Goal: Check status: Check status

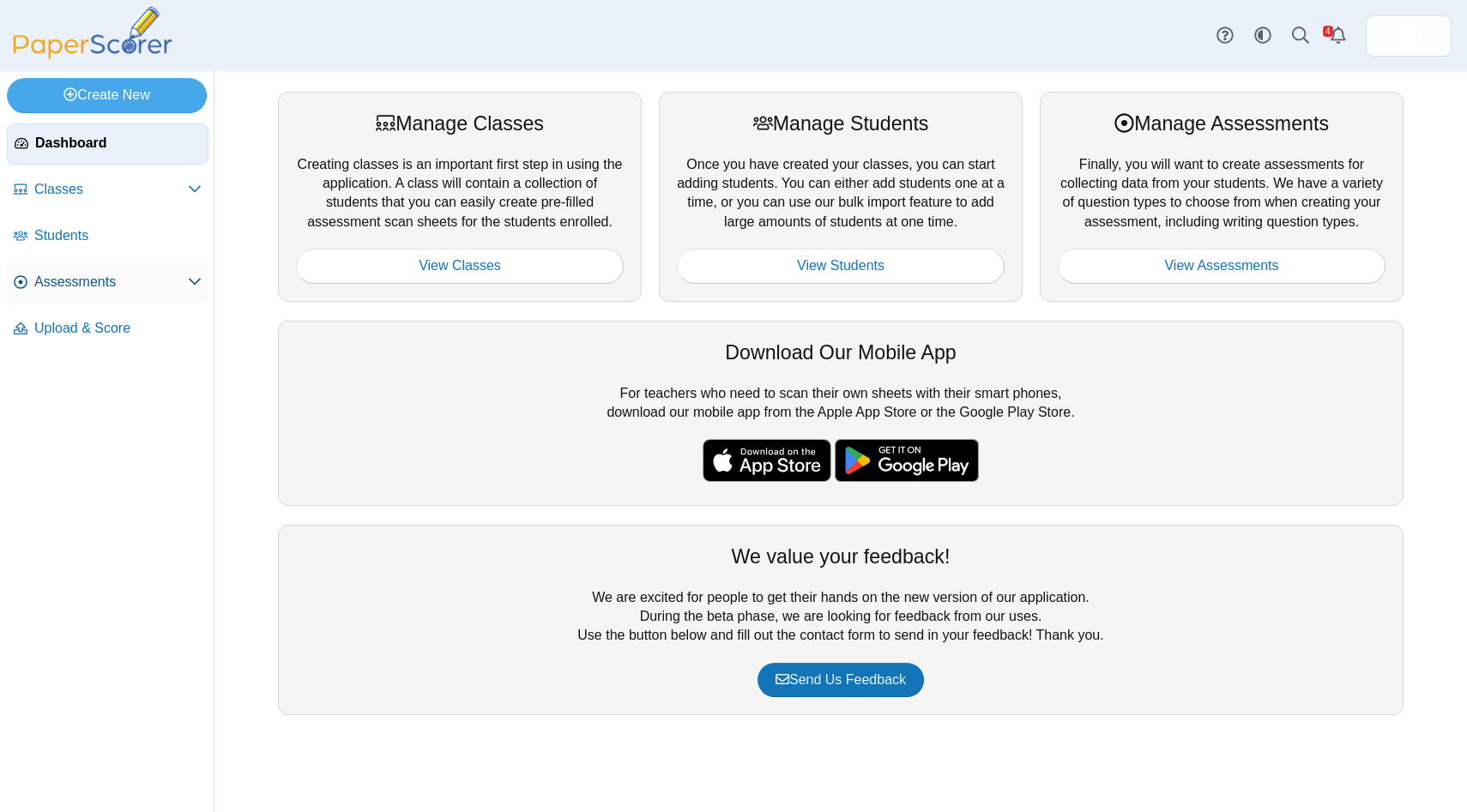
click at [70, 282] on span "Assessments" at bounding box center [111, 282] width 154 height 19
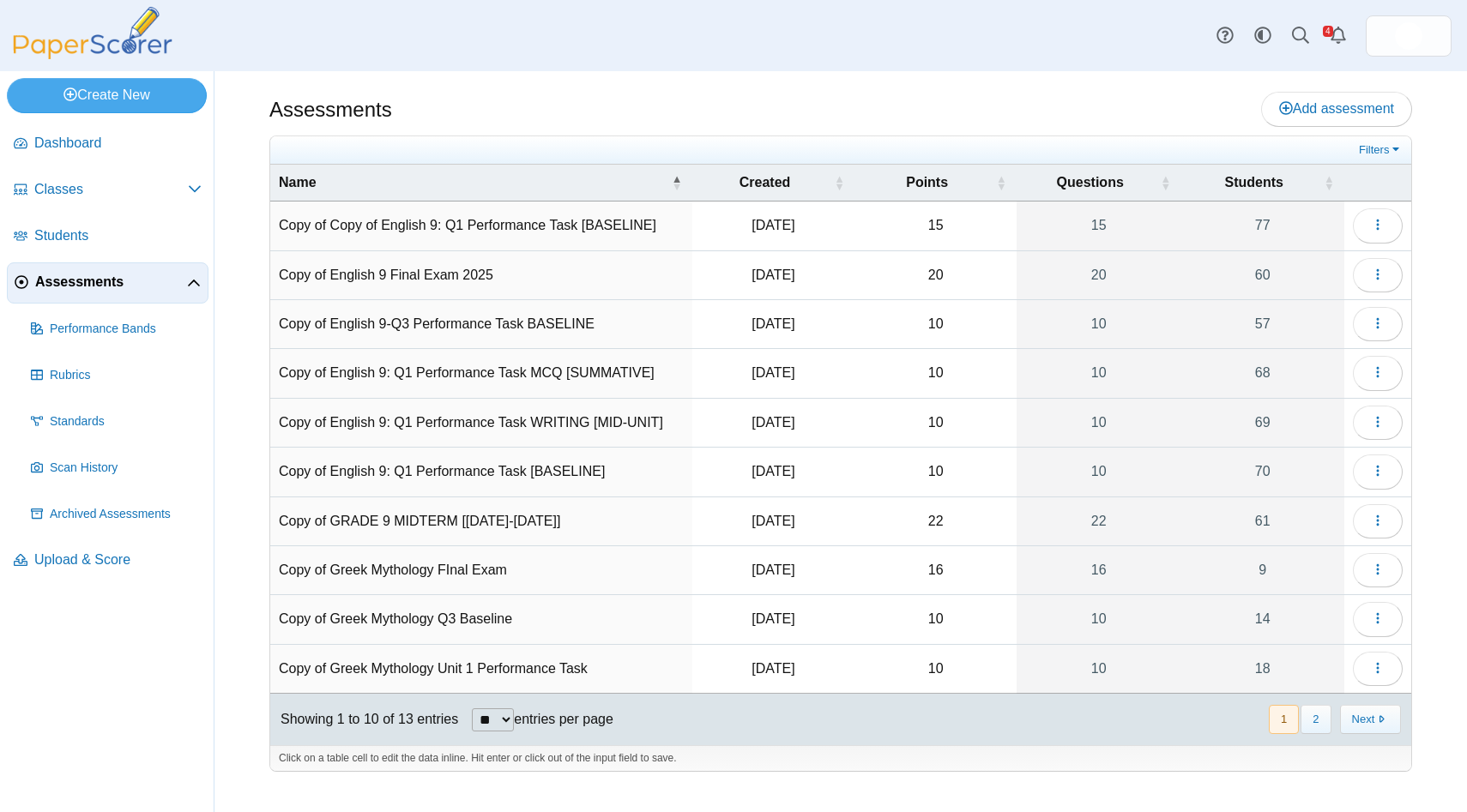
click at [519, 222] on td "Copy of Copy of English 9: Q1 Performance Task [BASELINE]" at bounding box center [481, 225] width 422 height 49
click at [1377, 231] on icon "button" at bounding box center [1377, 224] width 13 height 13
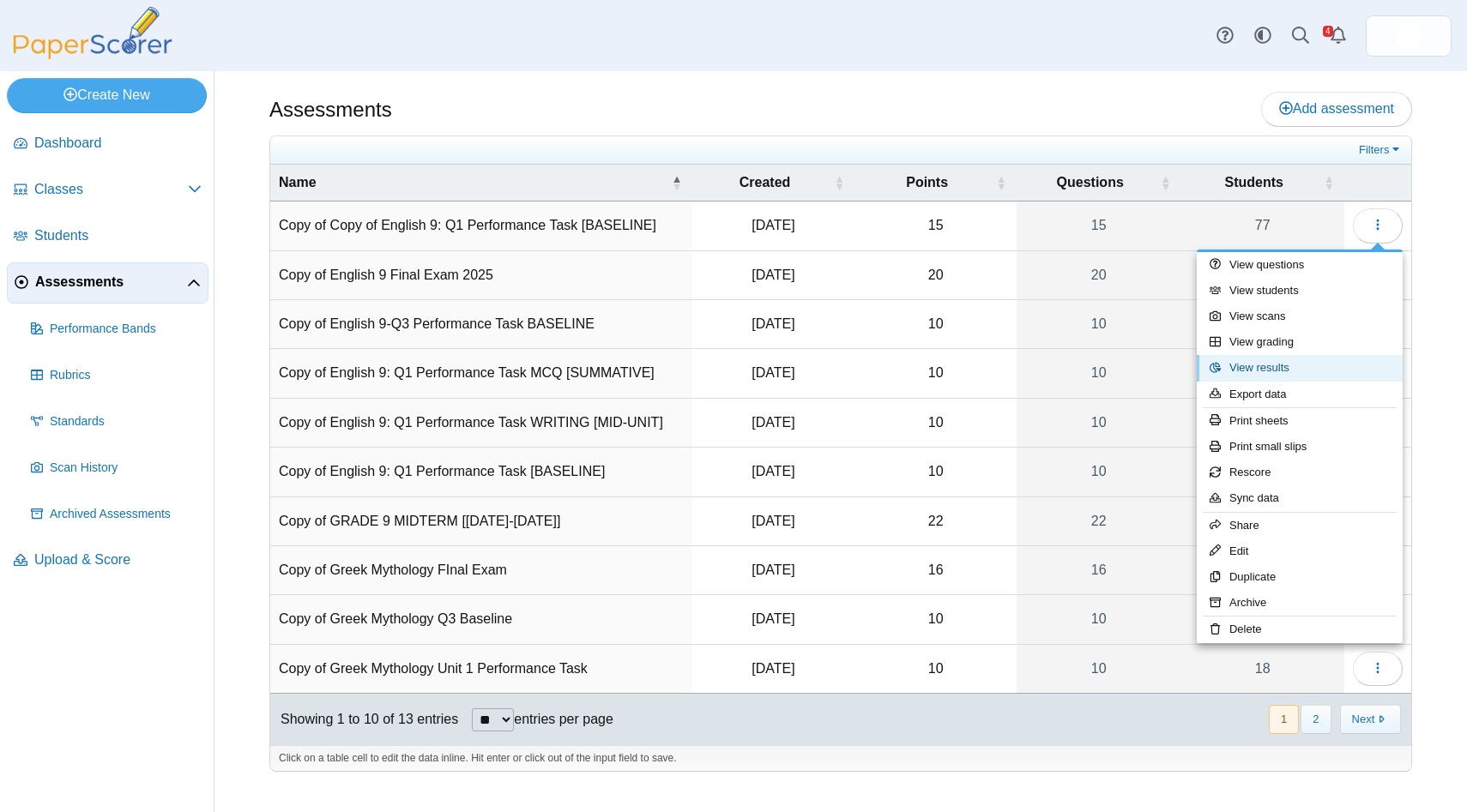
click at [1277, 366] on link "View results" at bounding box center [1300, 367] width 206 height 26
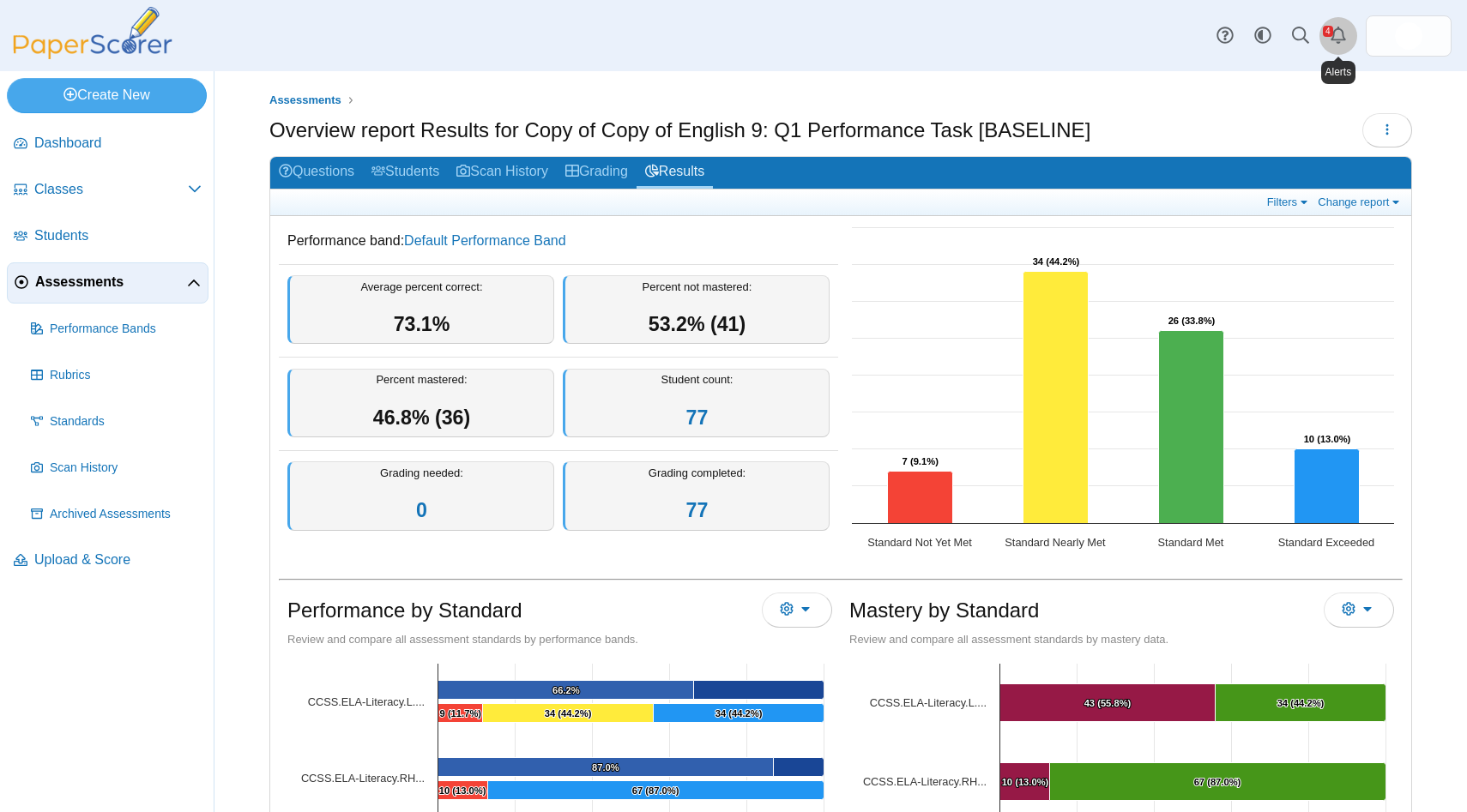
click at [1334, 37] on icon "Alerts" at bounding box center [1338, 35] width 17 height 17
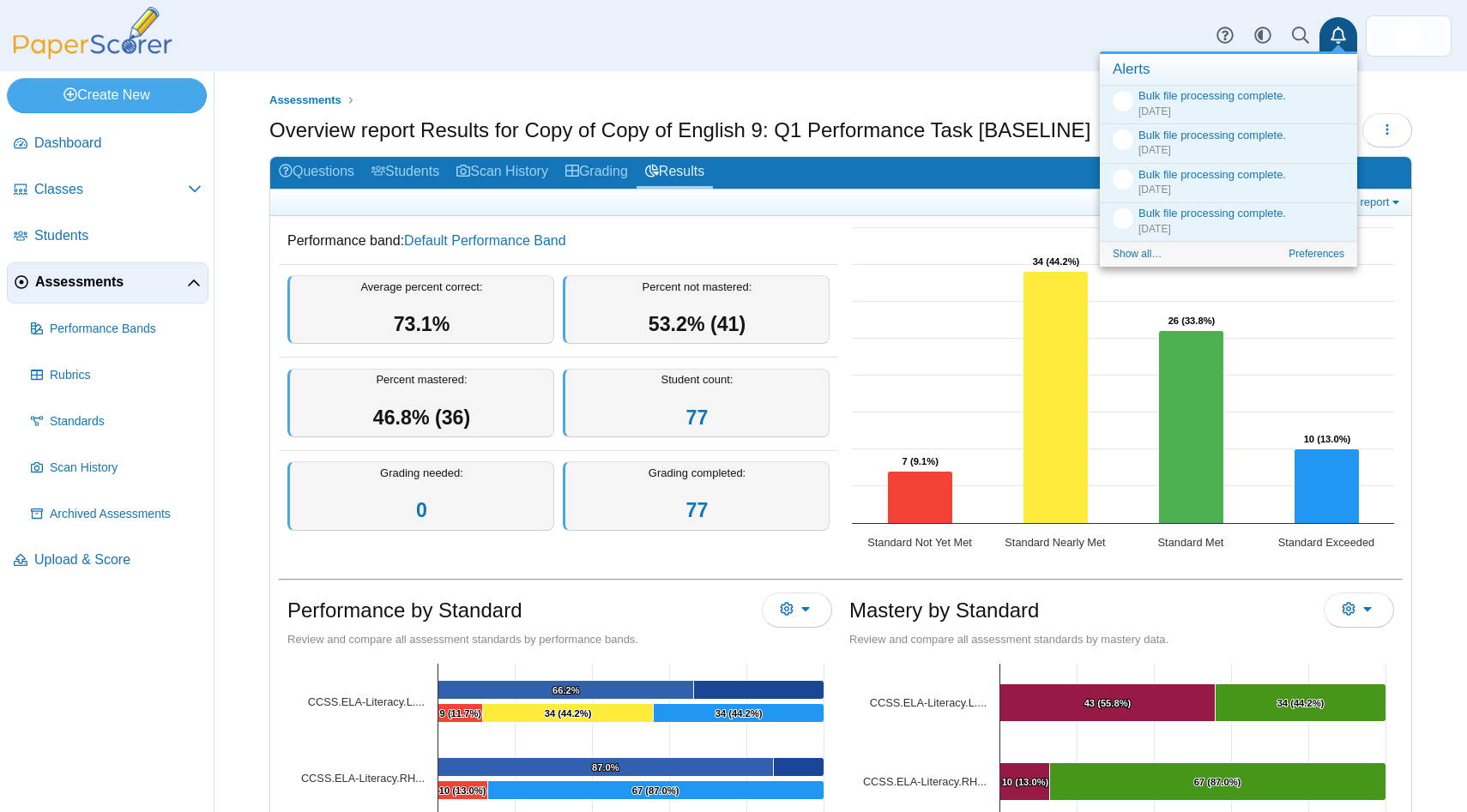
click at [1426, 142] on div "Assessments Overview report Results for Copy of Copy of English 9: Q1 Performan…" at bounding box center [841, 442] width 1252 height 740
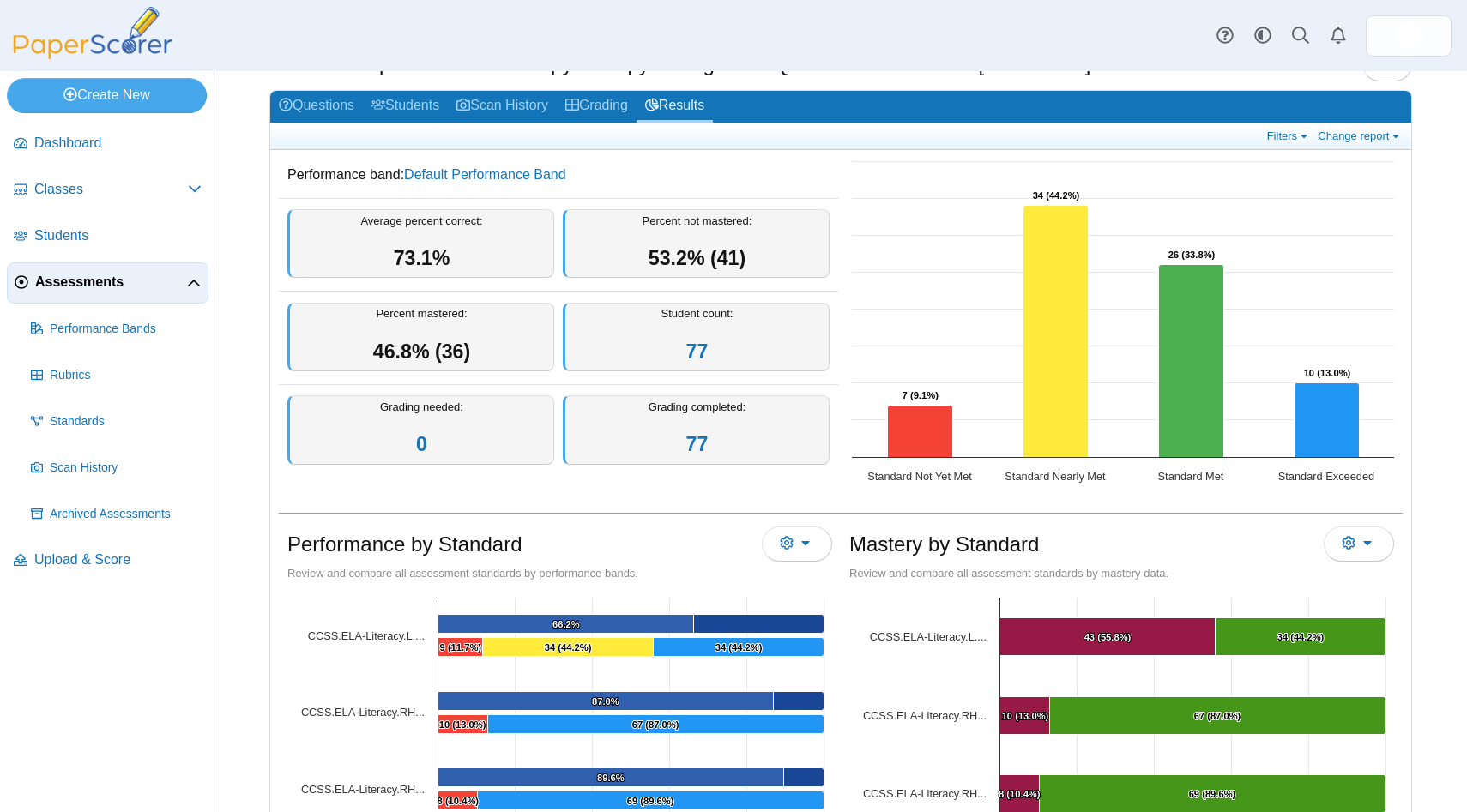
scroll to position [67, 0]
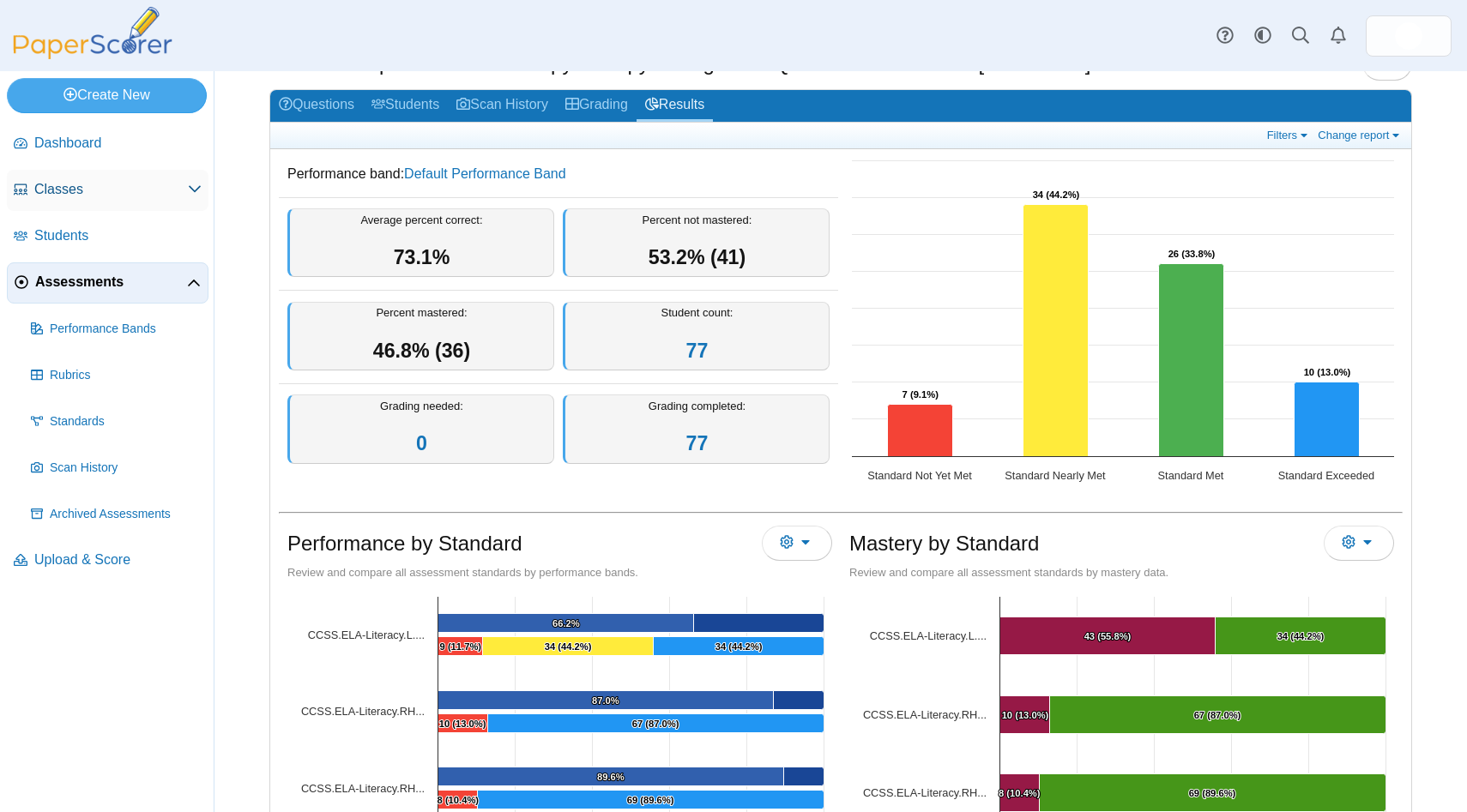
click at [179, 188] on span "Classes" at bounding box center [111, 190] width 154 height 19
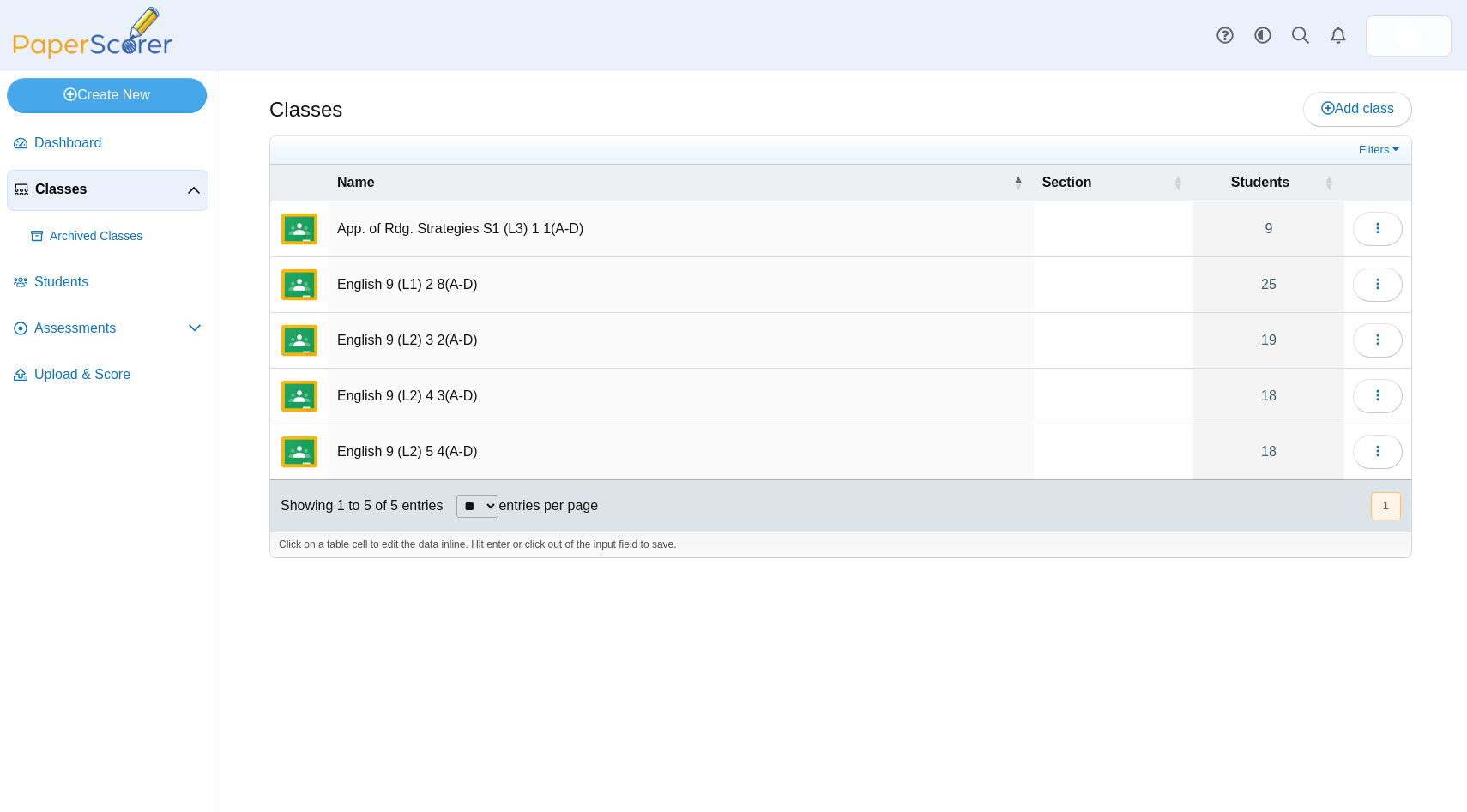
click at [368, 282] on td "English 9 (L1) 2 8(A-D)" at bounding box center [681, 285] width 705 height 55
click at [368, 282] on input "**********" at bounding box center [681, 284] width 688 height 34
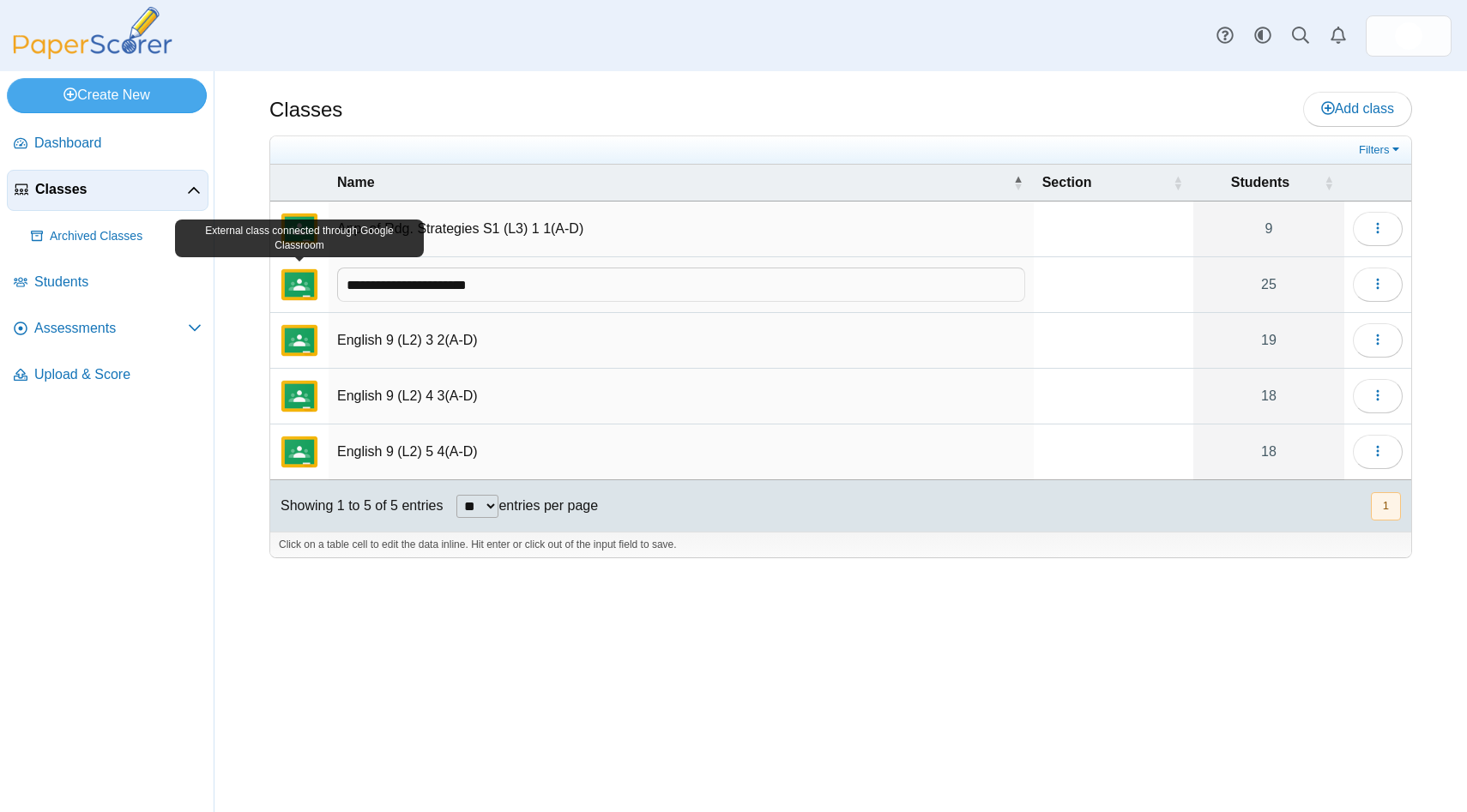
click at [301, 281] on img "External class connected through Google Classroom" at bounding box center [299, 284] width 41 height 41
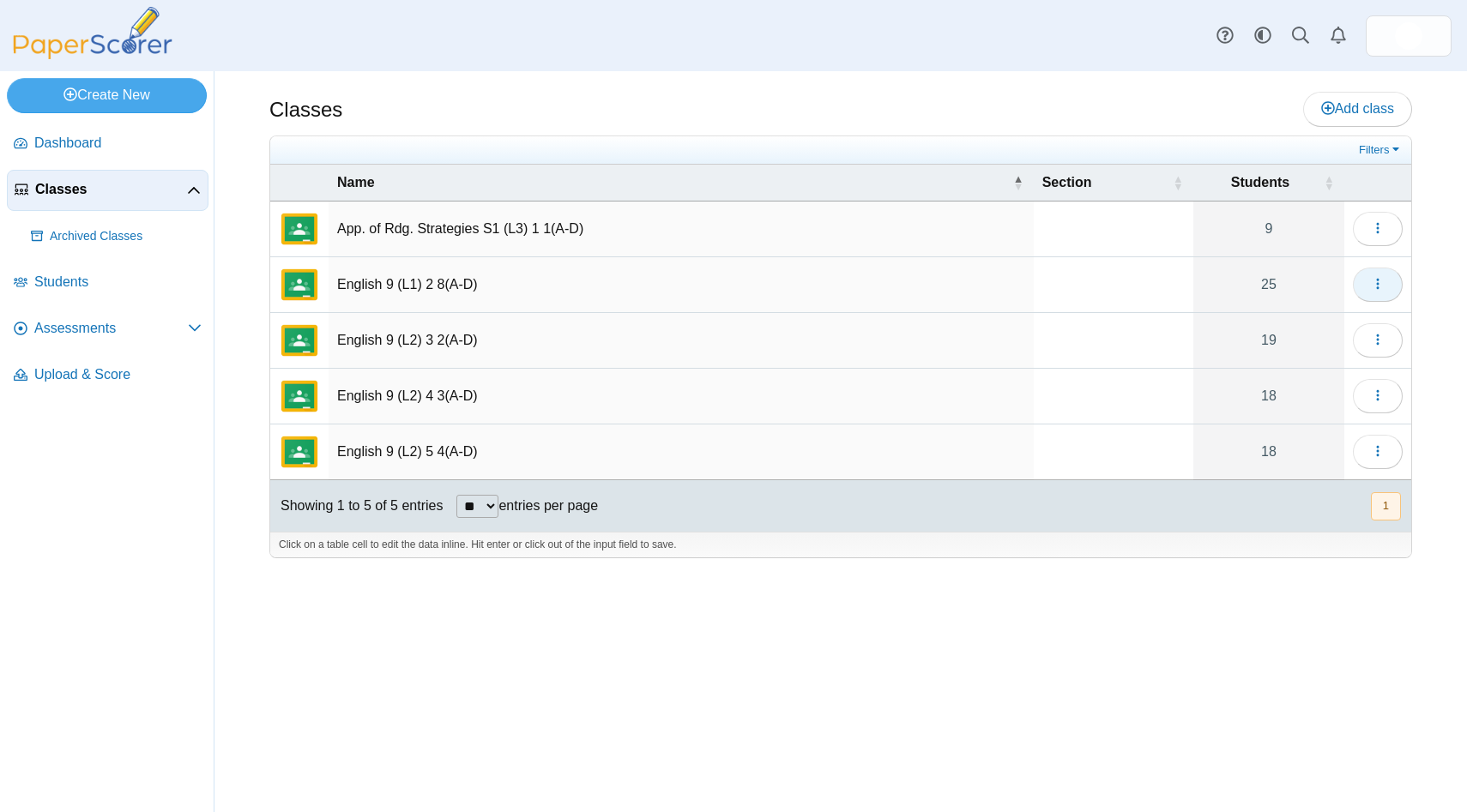
click at [1381, 291] on span "button" at bounding box center [1377, 283] width 13 height 14
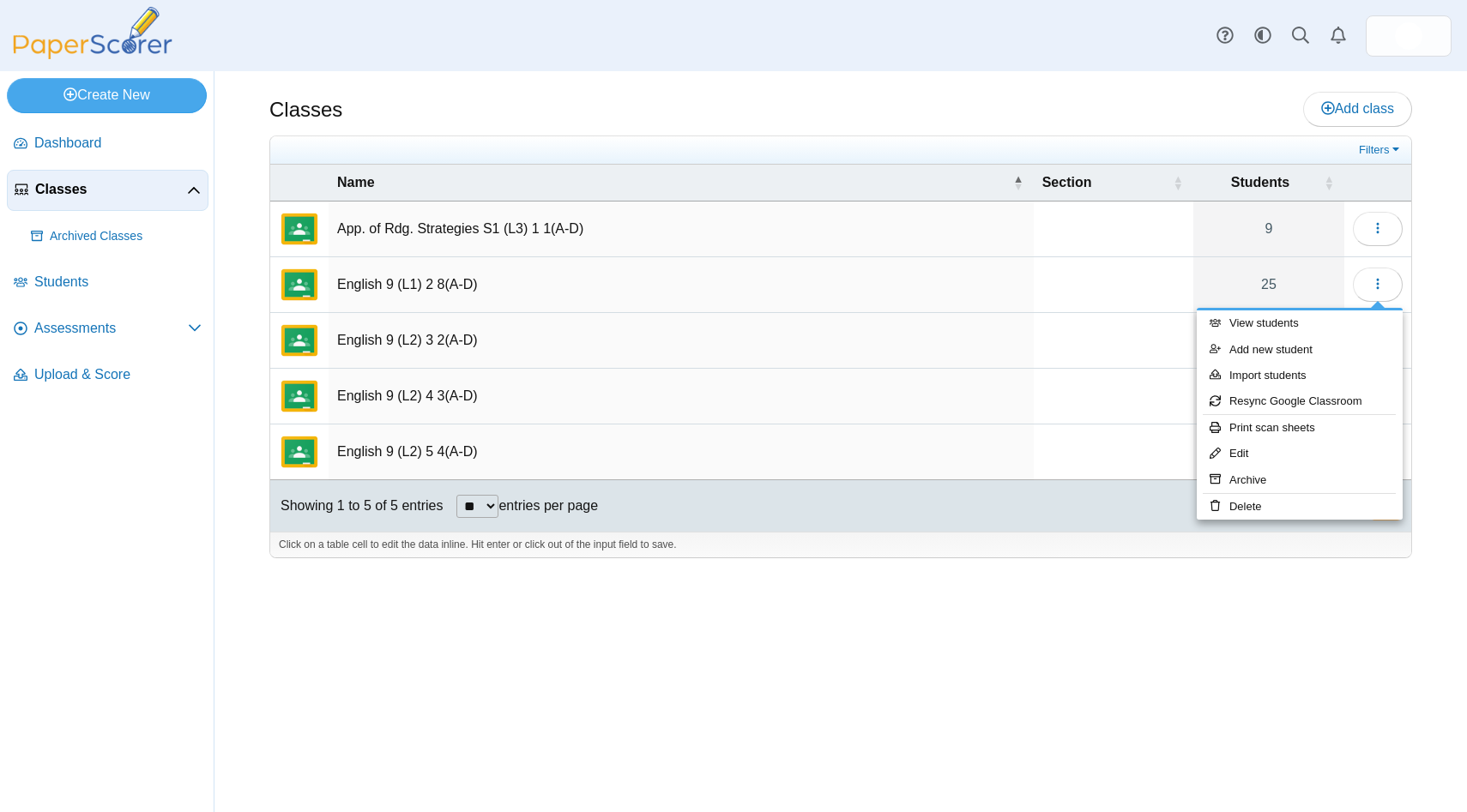
click at [1093, 112] on div "Classes Add class" at bounding box center [840, 111] width 1142 height 38
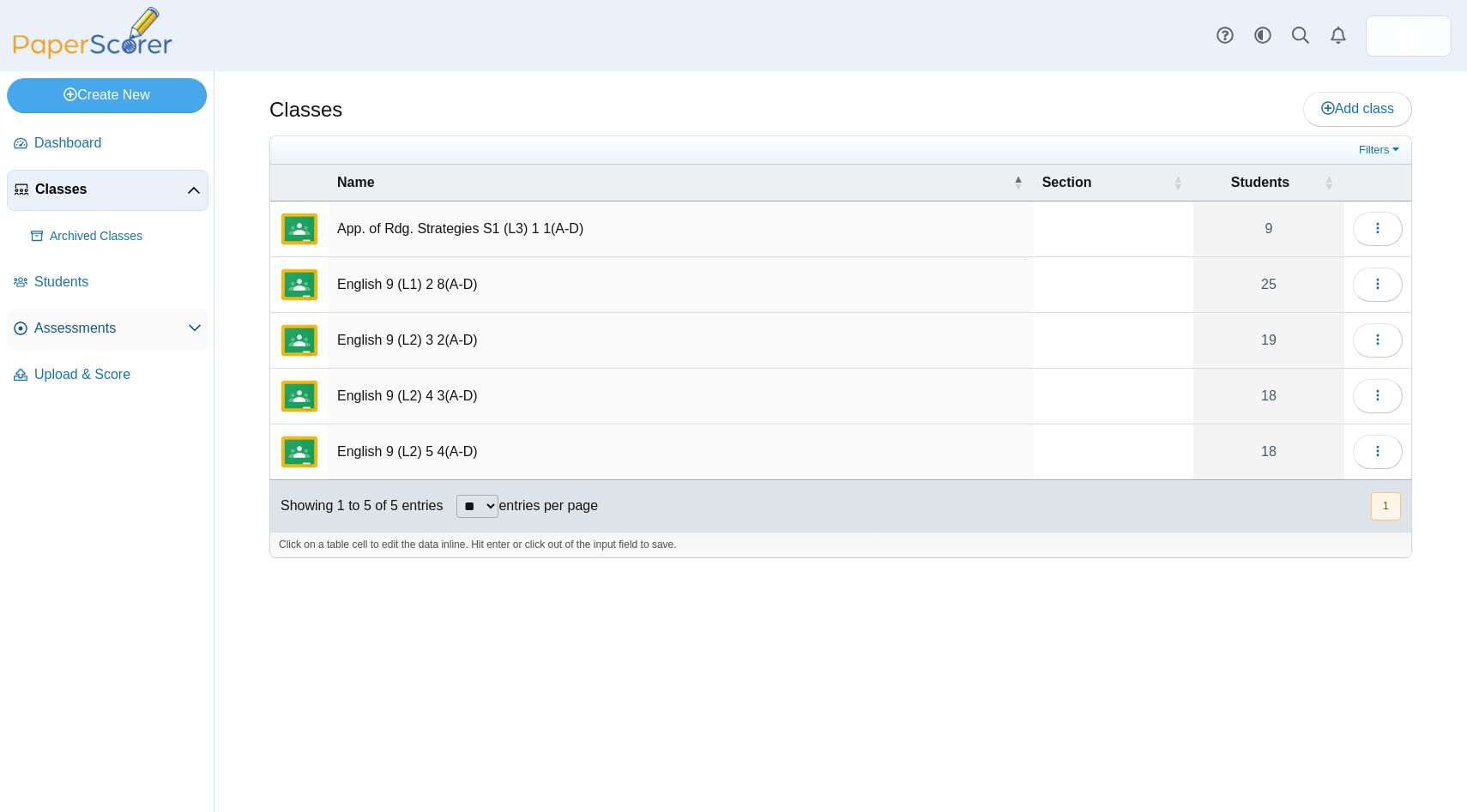
click at [100, 334] on span "Assessments" at bounding box center [111, 328] width 154 height 19
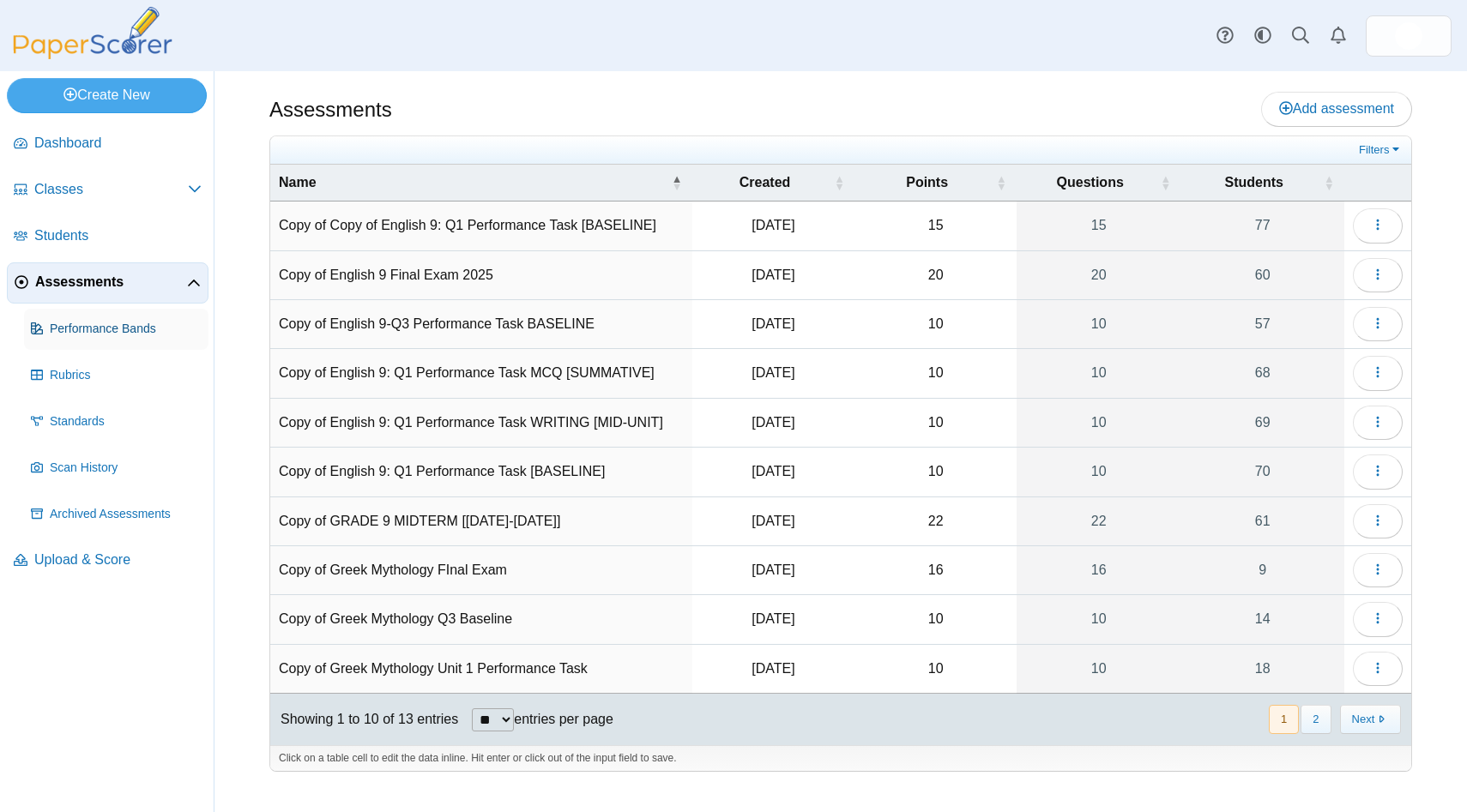
click at [110, 325] on span "Performance Bands" at bounding box center [125, 329] width 152 height 17
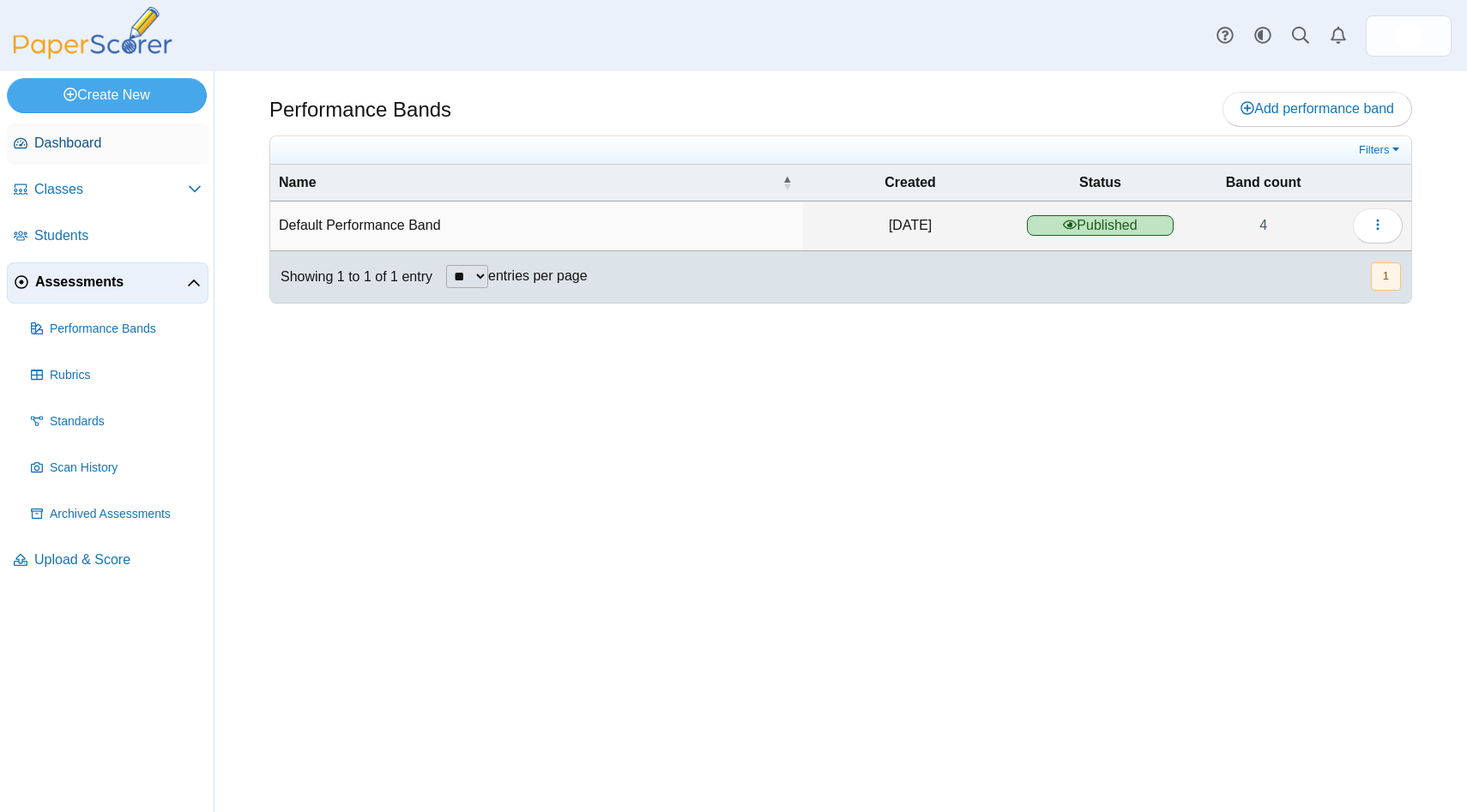
click at [79, 140] on span "Dashboard" at bounding box center [117, 143] width 167 height 19
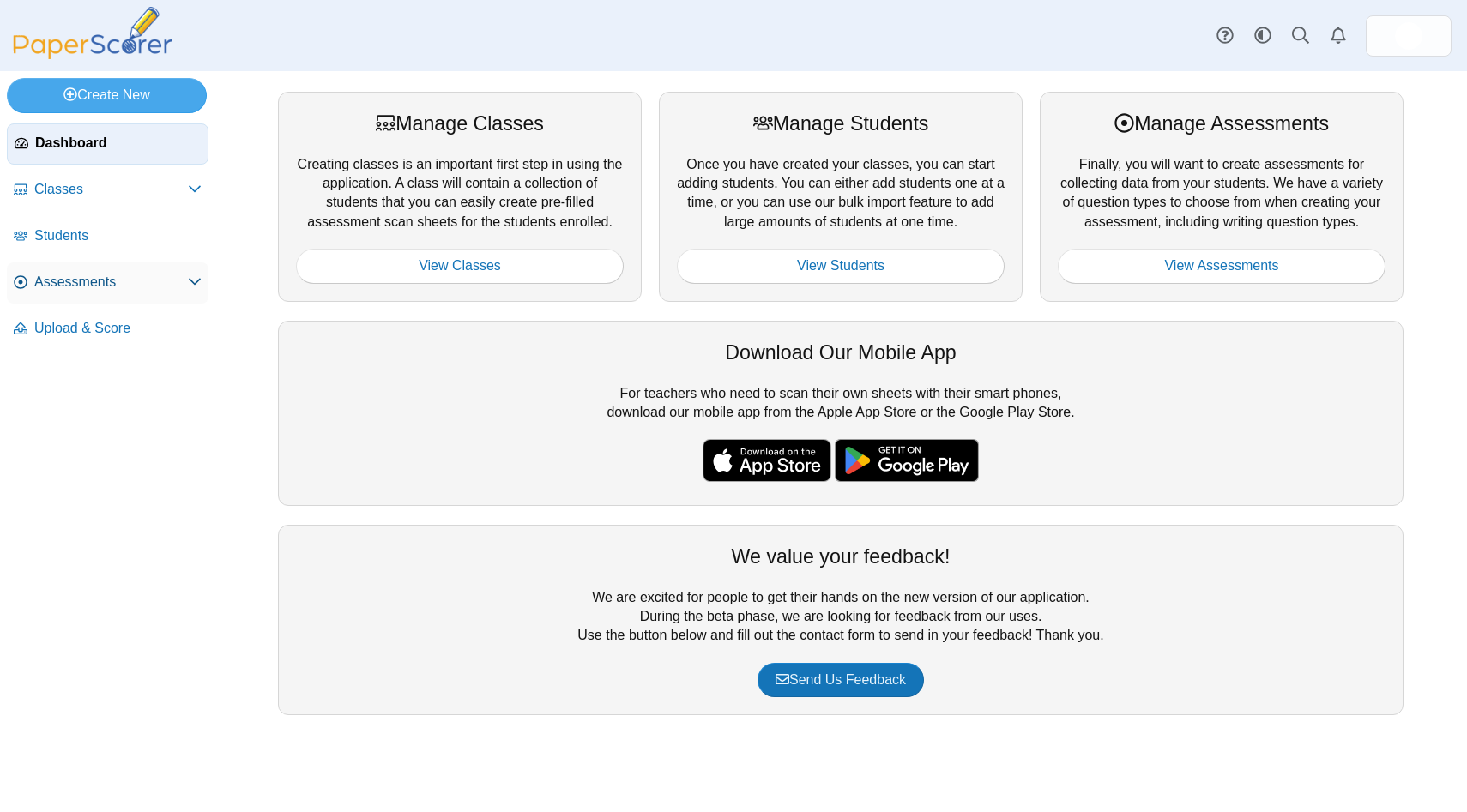
click at [83, 287] on span "Assessments" at bounding box center [111, 282] width 154 height 19
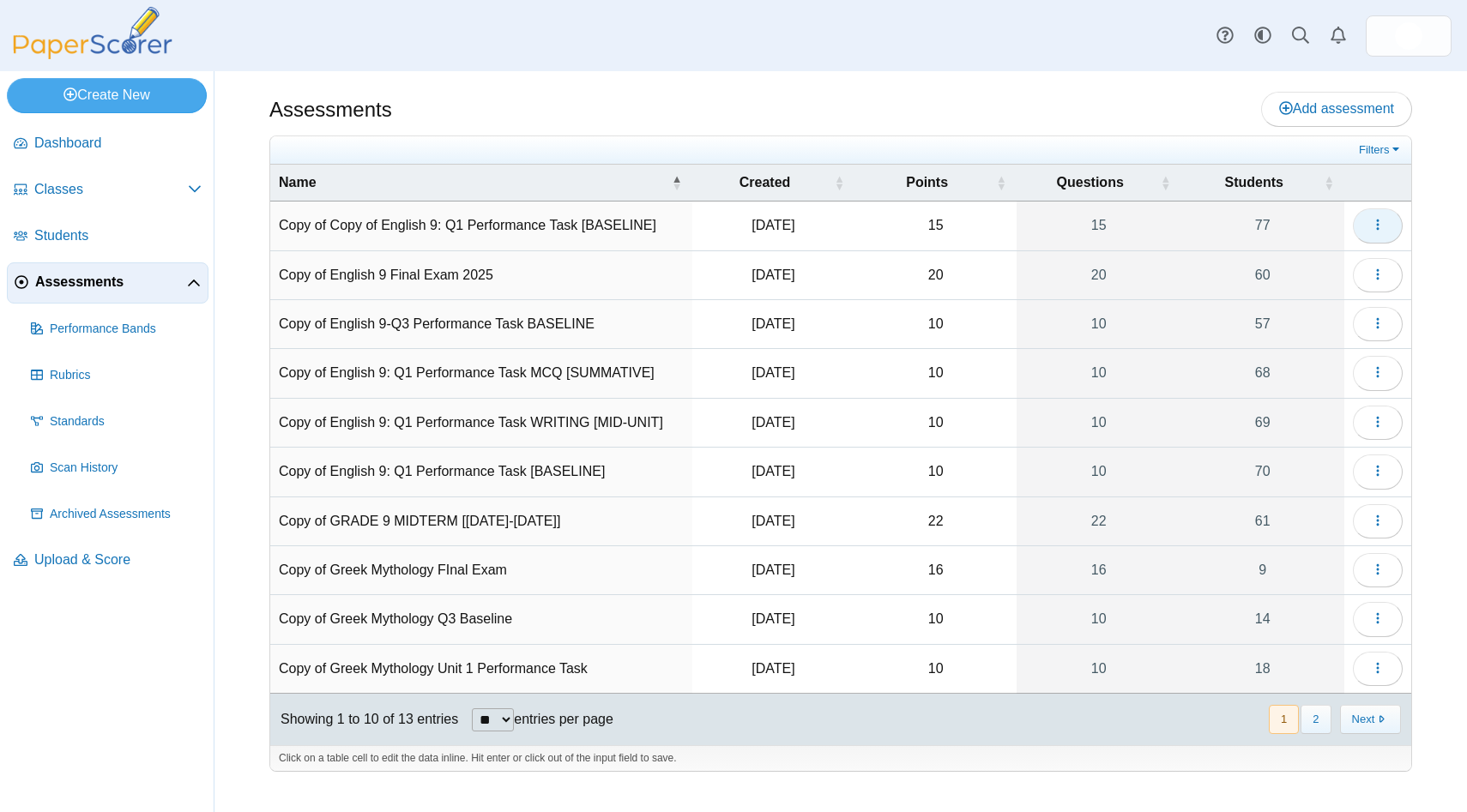
click at [1381, 223] on icon "button" at bounding box center [1377, 224] width 13 height 13
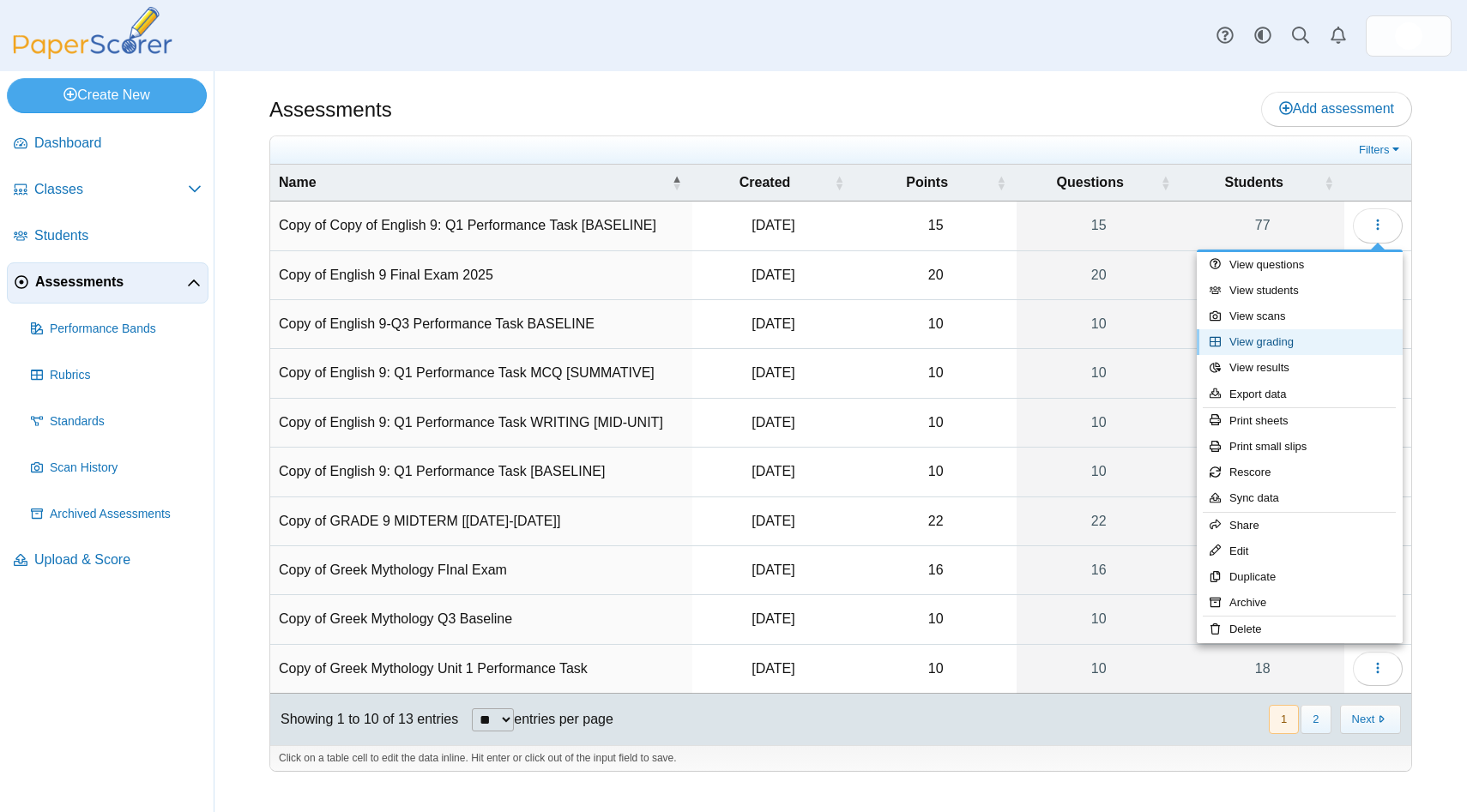
click at [1268, 343] on link "View grading" at bounding box center [1300, 342] width 206 height 26
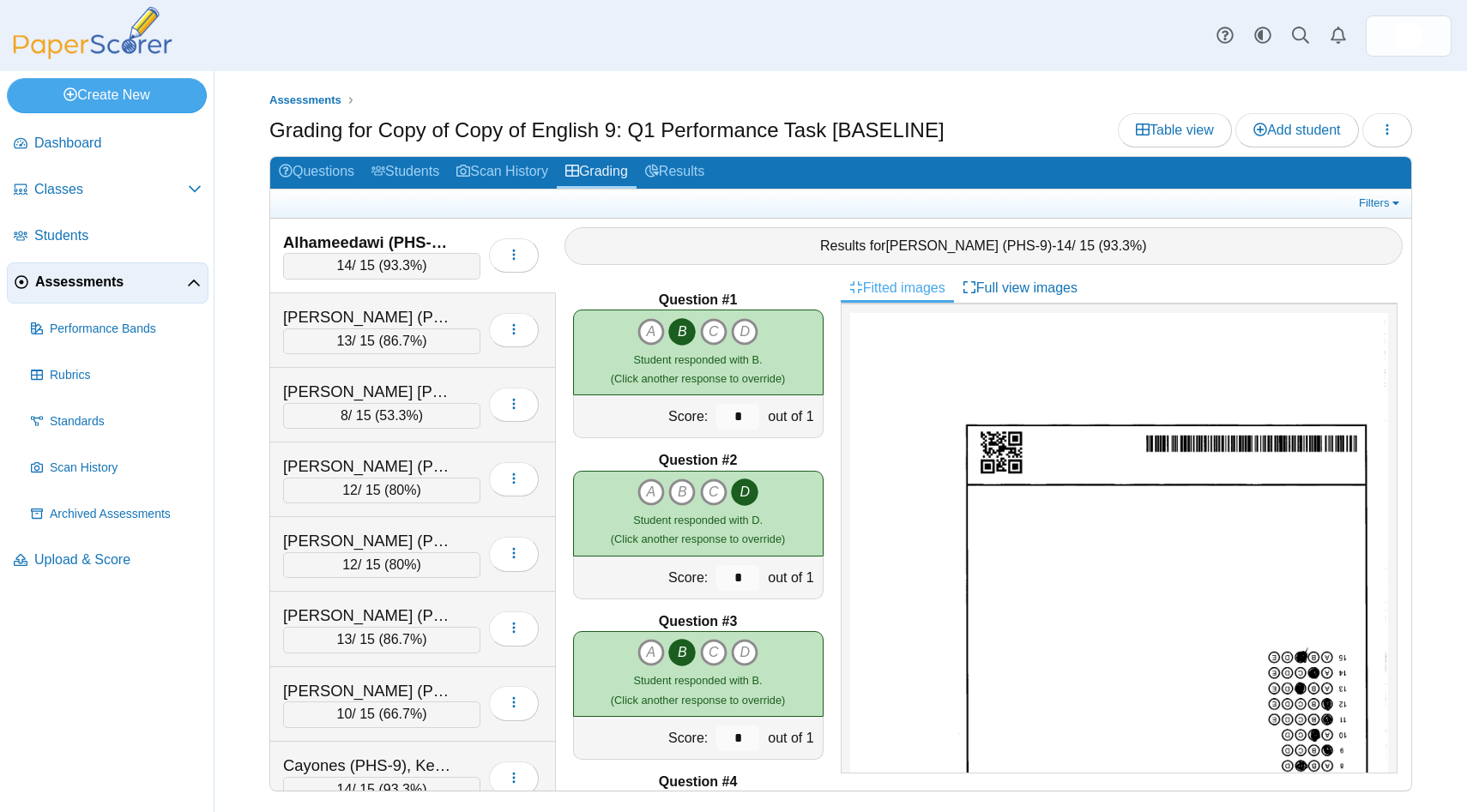
click at [167, 289] on span "Assessments" at bounding box center [111, 282] width 152 height 19
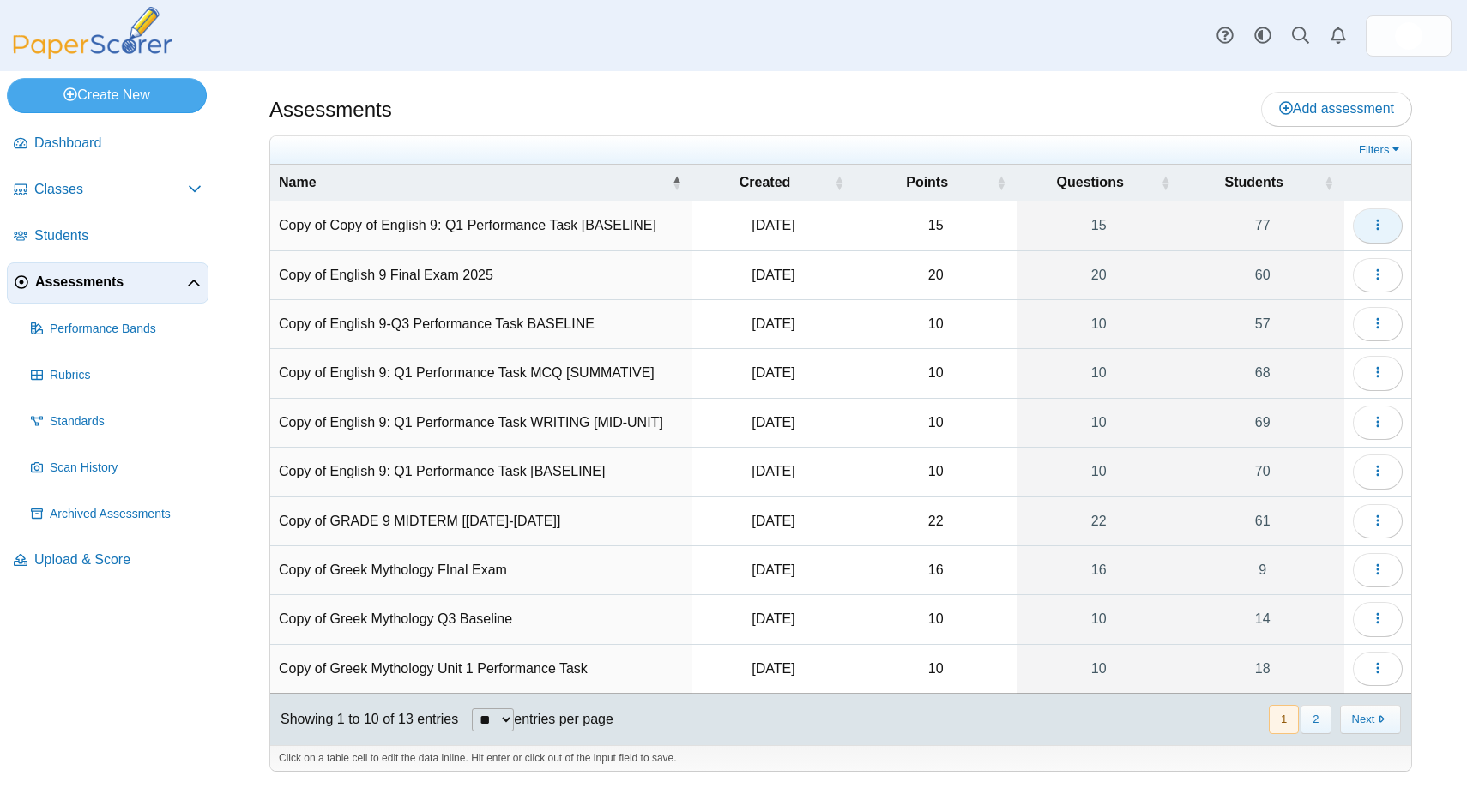
click at [1374, 227] on icon "button" at bounding box center [1377, 224] width 13 height 13
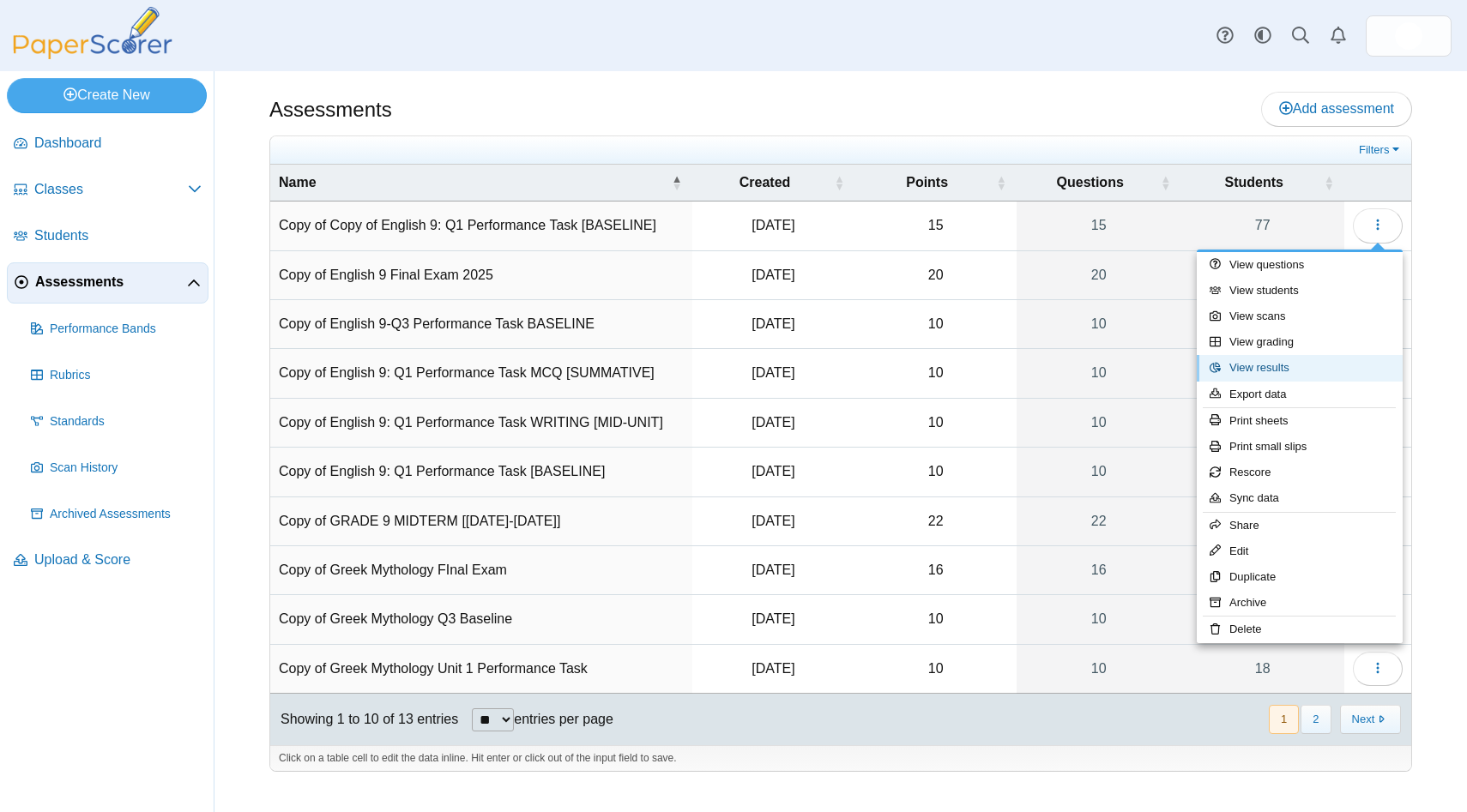
click at [1289, 370] on link "View results" at bounding box center [1300, 367] width 206 height 26
